Goal: Register for event/course

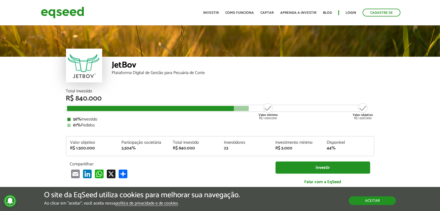
click at [369, 202] on button "Aceitar" at bounding box center [372, 201] width 47 height 9
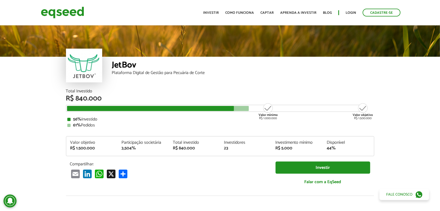
scroll to position [650, 0]
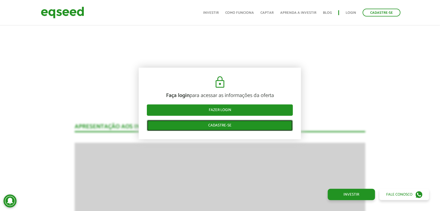
click at [245, 124] on link "Cadastre-se" at bounding box center [220, 125] width 146 height 11
